Goal: Find specific page/section: Find specific page/section

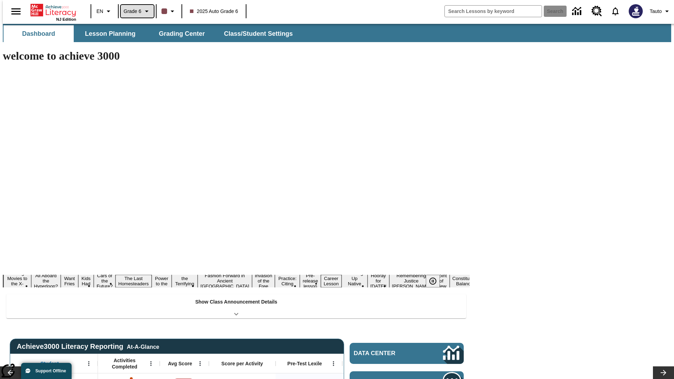
click at [135, 11] on span "Grade 6" at bounding box center [133, 11] width 18 height 7
click at [144, 48] on span "Grade 11" at bounding box center [134, 48] width 20 height 6
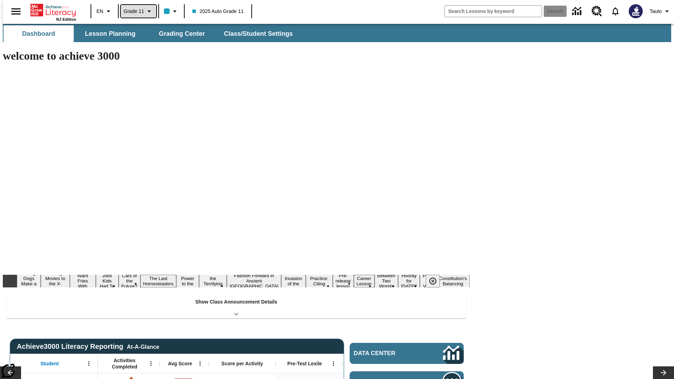
click at [136, 11] on span "Grade 11" at bounding box center [134, 11] width 20 height 7
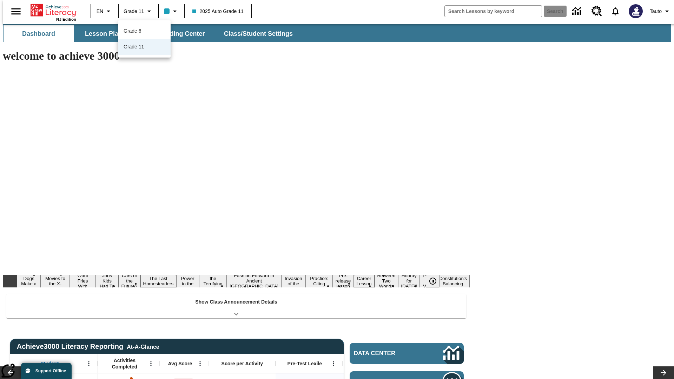
click at [337, 190] on div at bounding box center [337, 189] width 674 height 379
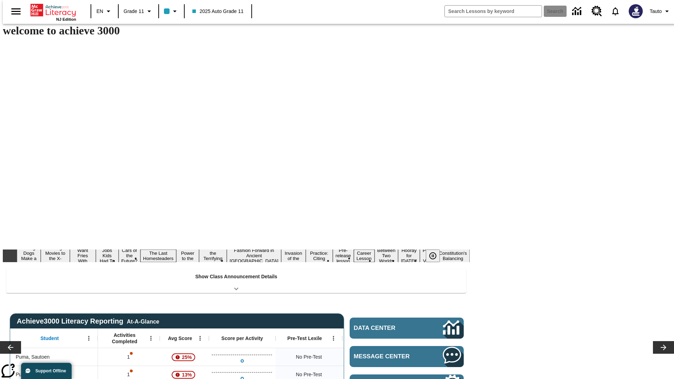
click at [107, 17] on button "Lesson Planning" at bounding box center [110, 8] width 70 height 17
